Goal: Transaction & Acquisition: Purchase product/service

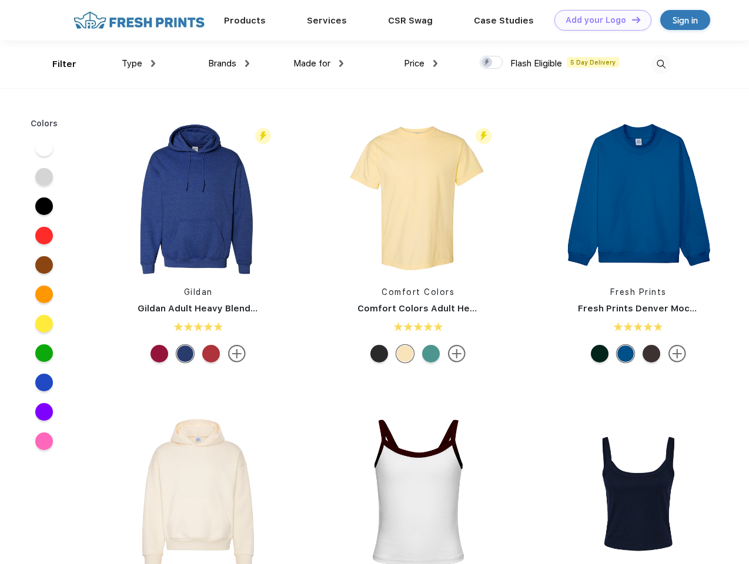
scroll to position [1, 0]
click at [598, 20] on link "Add your Logo Design Tool" at bounding box center [602, 20] width 97 height 21
click at [0, 0] on div "Design Tool" at bounding box center [0, 0] width 0 height 0
click at [631, 19] on link "Add your Logo Design Tool" at bounding box center [602, 20] width 97 height 21
click at [56, 64] on div "Filter" at bounding box center [64, 65] width 24 height 14
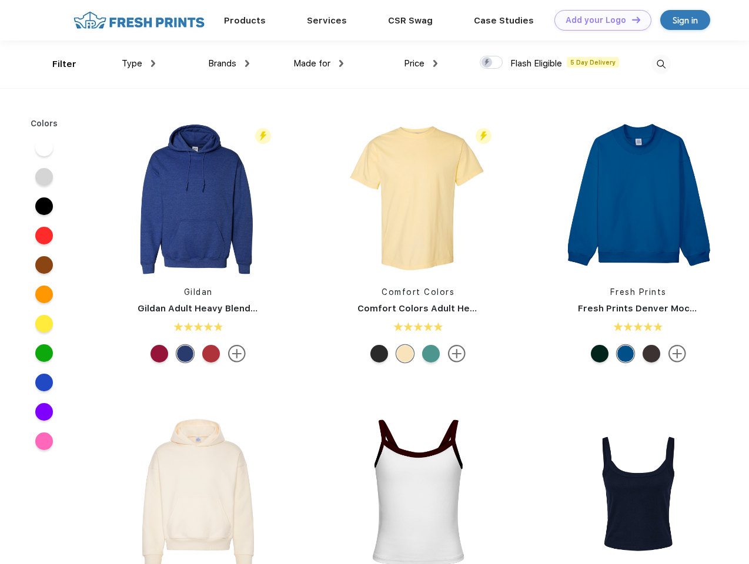
click at [139, 63] on span "Type" at bounding box center [132, 63] width 21 height 11
click at [229, 63] on span "Brands" at bounding box center [222, 63] width 28 height 11
click at [319, 63] on span "Made for" at bounding box center [311, 63] width 37 height 11
click at [421, 63] on span "Price" at bounding box center [414, 63] width 21 height 11
click at [491, 63] on div at bounding box center [491, 62] width 23 height 13
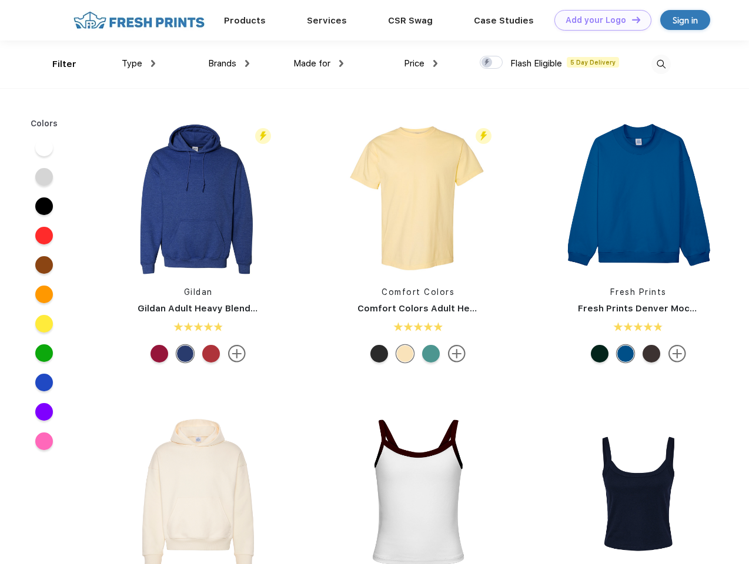
click at [487, 63] on input "checkbox" at bounding box center [484, 59] width 8 height 8
click at [661, 64] on img at bounding box center [660, 64] width 19 height 19
